Goal: Find specific page/section: Find specific page/section

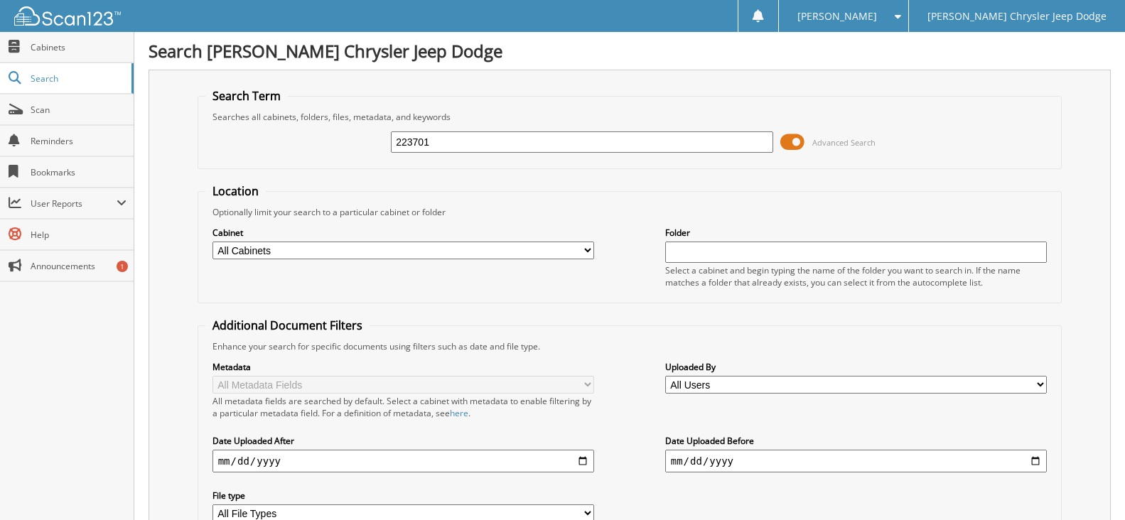
type input "223701"
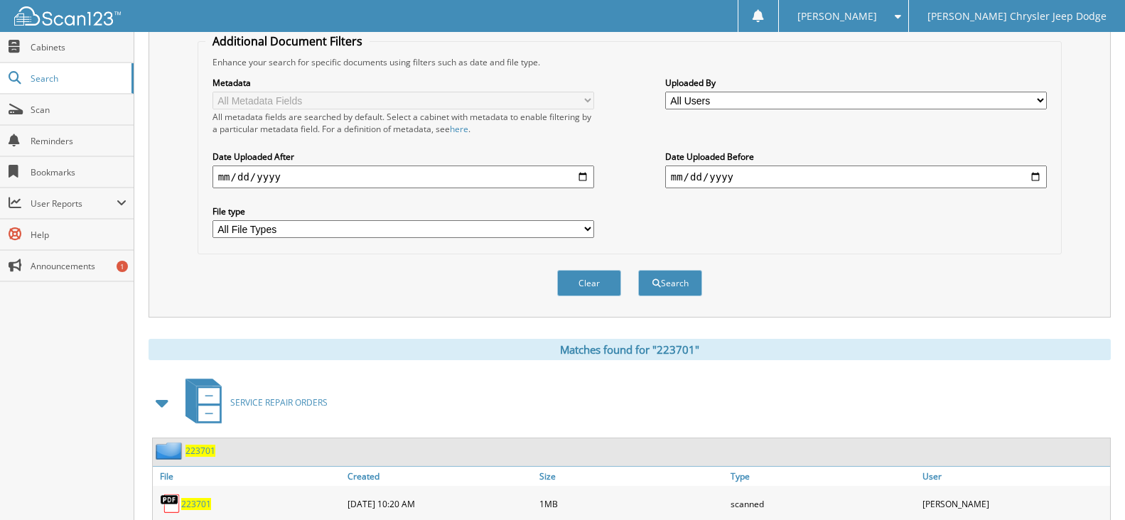
scroll to position [330, 0]
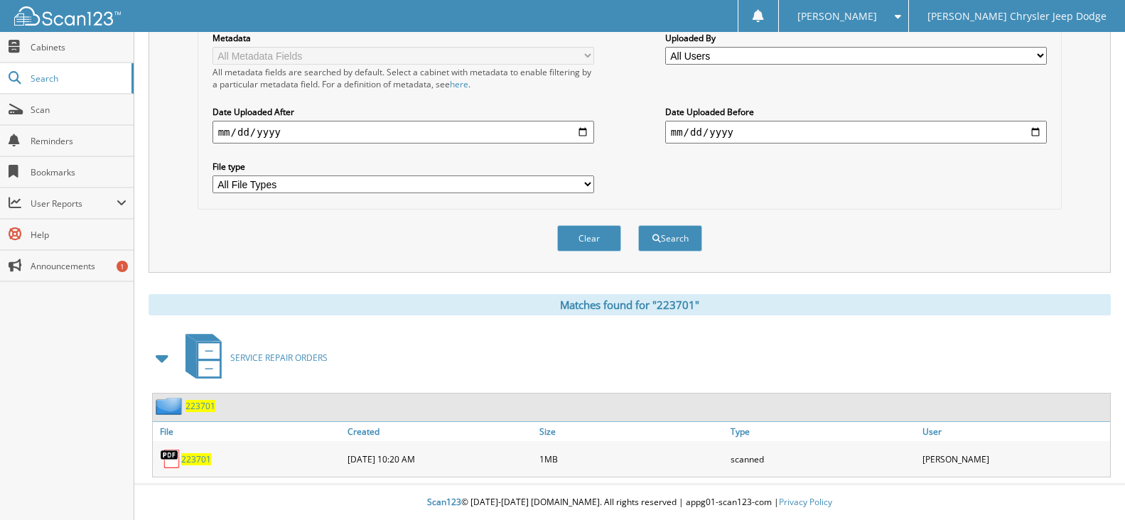
click at [197, 461] on span "223701" at bounding box center [196, 459] width 30 height 12
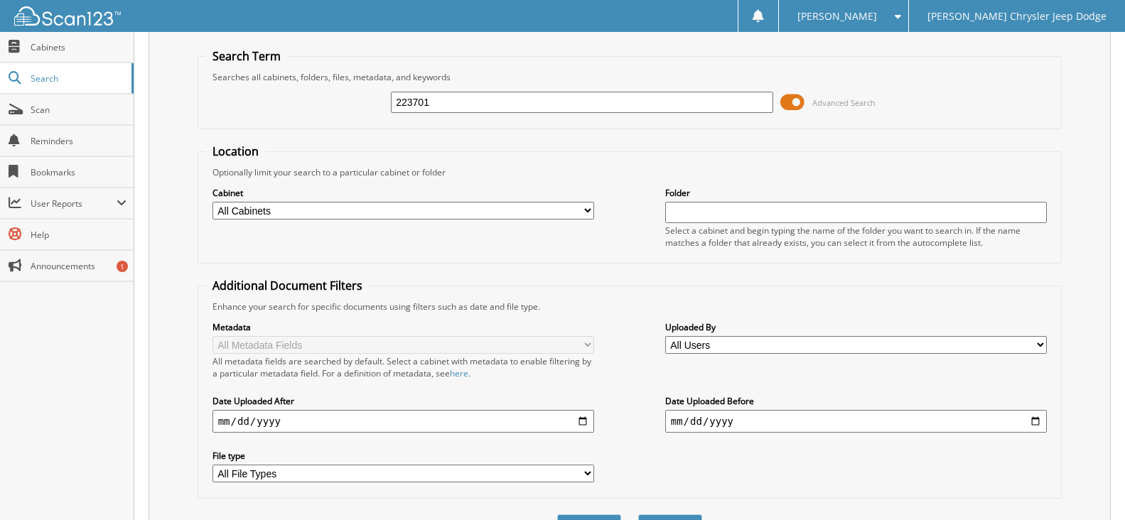
scroll to position [0, 0]
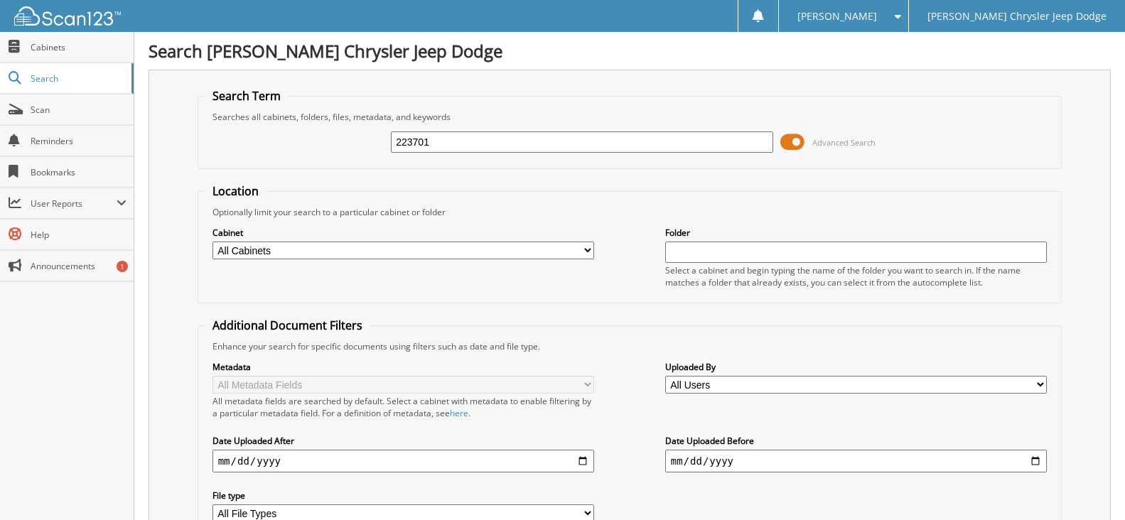
drag, startPoint x: 485, startPoint y: 129, endPoint x: 275, endPoint y: 132, distance: 210.4
click at [215, 134] on div "223701 Advanced Search" at bounding box center [629, 142] width 849 height 38
drag, startPoint x: 446, startPoint y: 141, endPoint x: 307, endPoint y: 144, distance: 138.6
click at [308, 144] on div "223701 Advanced Search" at bounding box center [629, 142] width 849 height 38
type input "219756"
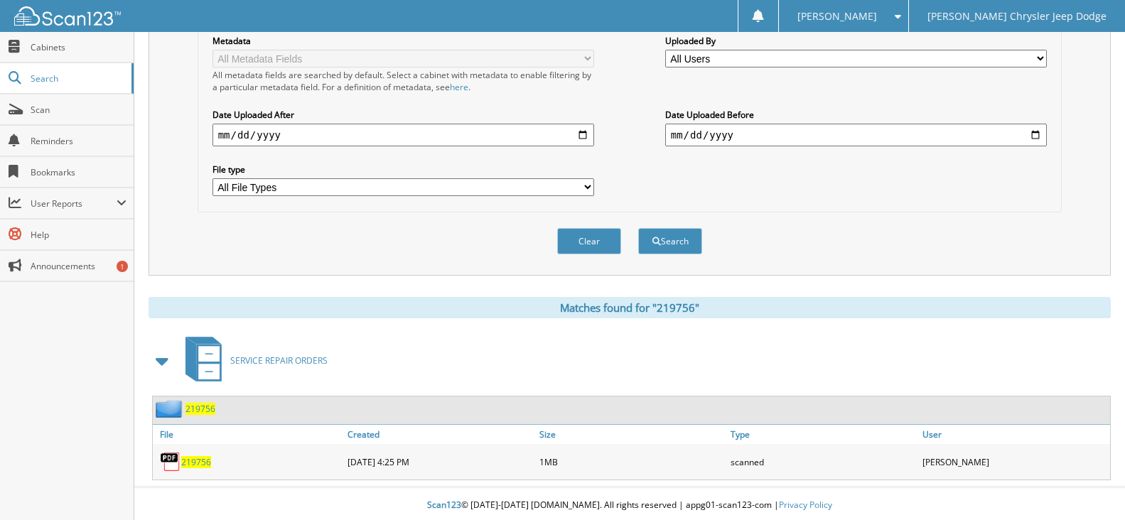
scroll to position [330, 0]
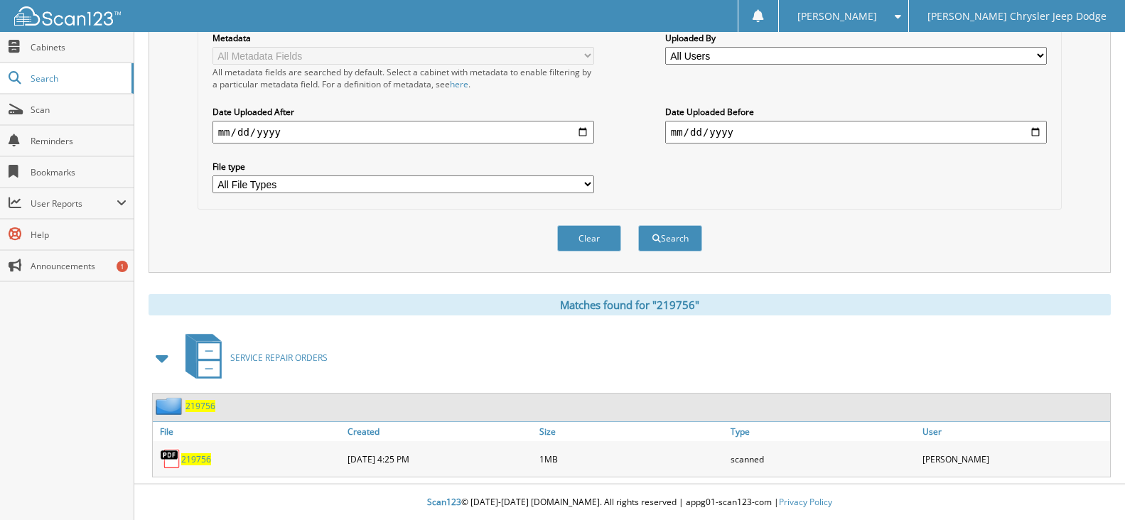
click at [192, 456] on span "219756" at bounding box center [196, 459] width 30 height 12
